Goal: Find specific page/section: Find specific page/section

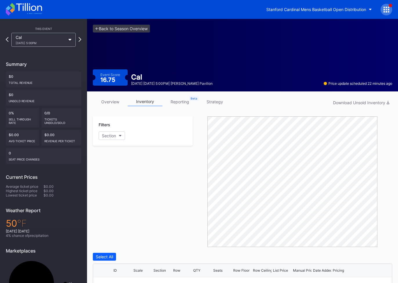
scroll to position [32, 0]
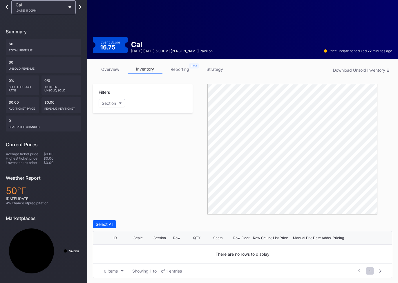
click at [67, 7] on div "Cal [DATE] 5:00PM" at bounding box center [43, 7] width 64 height 14
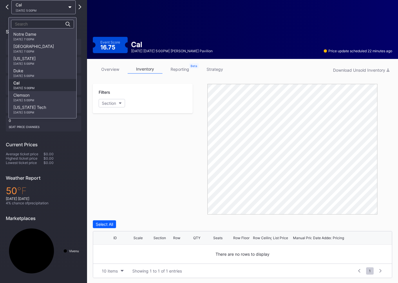
scroll to position [121, 0]
click at [34, 41] on div "[DATE] 7:00PM" at bounding box center [24, 40] width 23 height 3
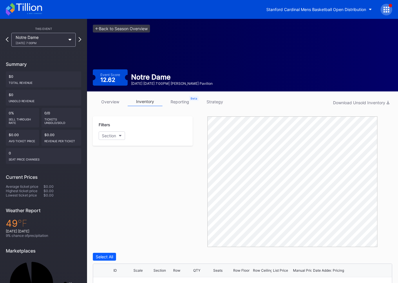
scroll to position [32, 0]
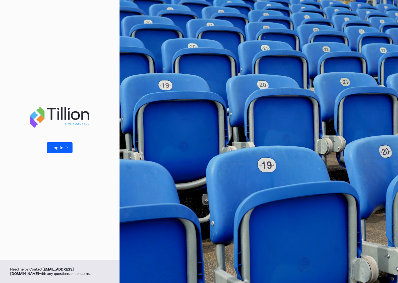
click at [65, 155] on div "Log In ->" at bounding box center [59, 129] width 119 height 259
click at [60, 146] on div "Log In ->" at bounding box center [59, 147] width 17 height 5
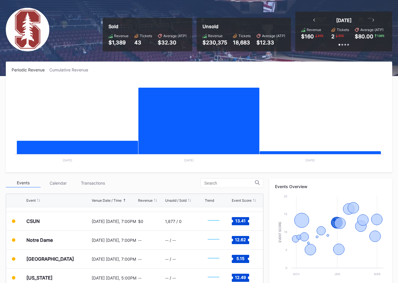
scroll to position [168, 0]
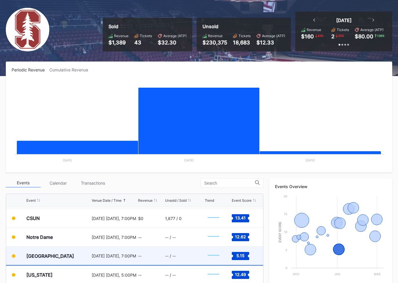
click at [63, 258] on div "[GEOGRAPHIC_DATA]" at bounding box center [58, 255] width 64 height 18
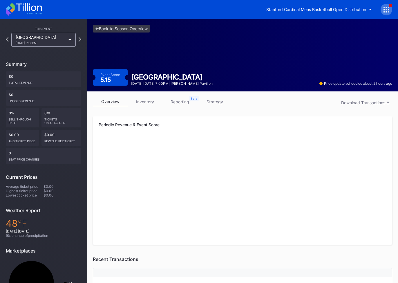
click at [58, 35] on div "Louisville 1/2 Friday 7:00PM" at bounding box center [41, 40] width 50 height 10
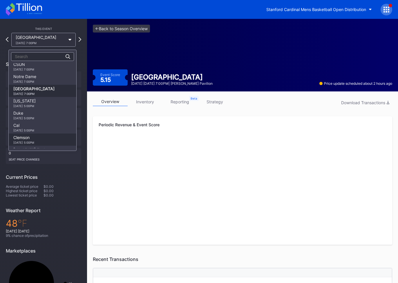
scroll to position [109, 0]
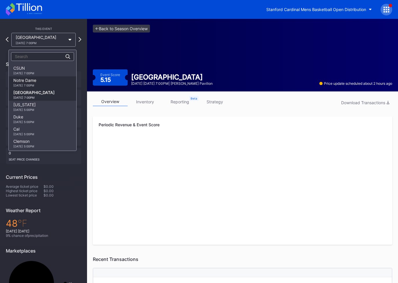
click at [36, 85] on div "[DATE] 7:00PM" at bounding box center [24, 84] width 23 height 3
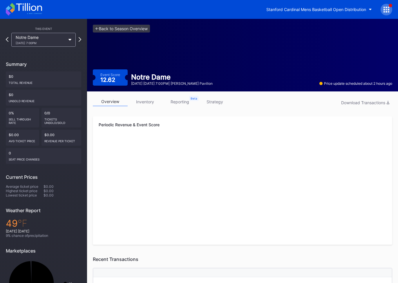
click at [146, 99] on link "inventory" at bounding box center [145, 101] width 35 height 9
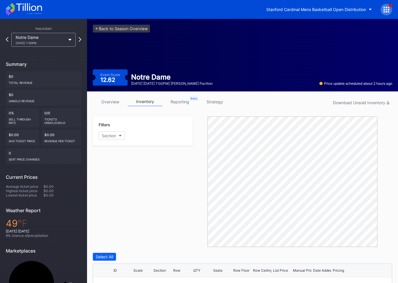
scroll to position [32, 0]
